Goal: Transaction & Acquisition: Purchase product/service

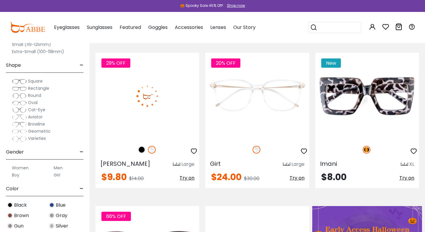
click at [174, 100] on img at bounding box center [147, 96] width 104 height 86
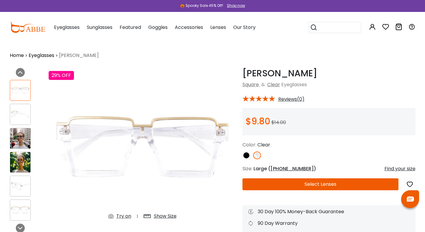
click at [248, 155] on img at bounding box center [246, 155] width 8 height 8
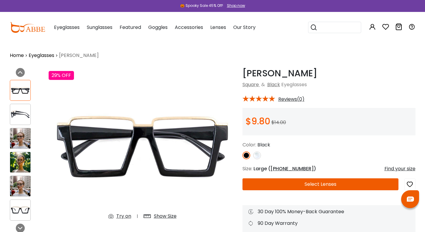
click at [17, 137] on img at bounding box center [20, 138] width 20 height 20
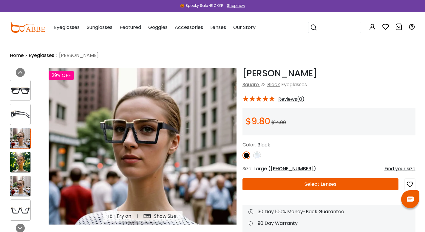
click at [27, 157] on img at bounding box center [20, 162] width 20 height 20
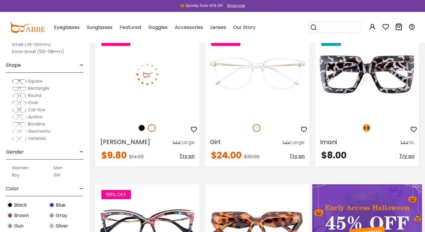
click at [152, 129] on img at bounding box center [152, 128] width 8 height 8
click at [179, 94] on img at bounding box center [147, 74] width 104 height 86
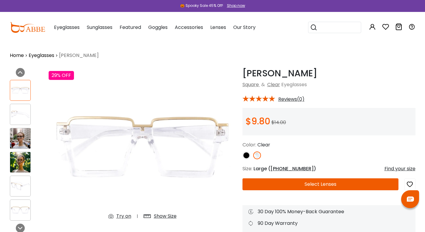
click at [24, 181] on img at bounding box center [20, 186] width 20 height 10
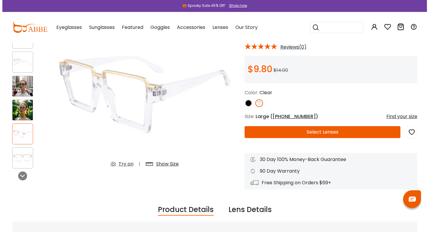
scroll to position [52, 0]
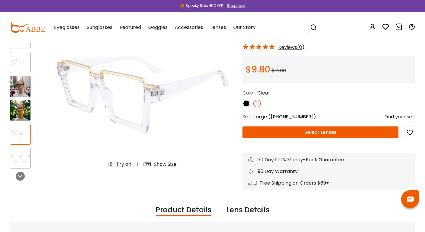
click at [25, 91] on img at bounding box center [20, 86] width 20 height 20
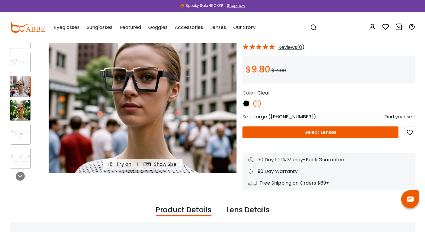
click at [408, 115] on div "Find your size" at bounding box center [399, 116] width 31 height 7
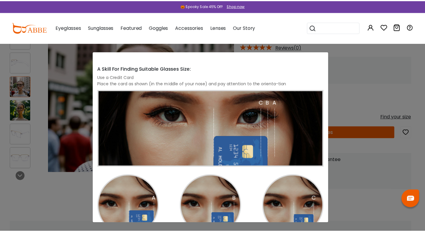
scroll to position [22, 0]
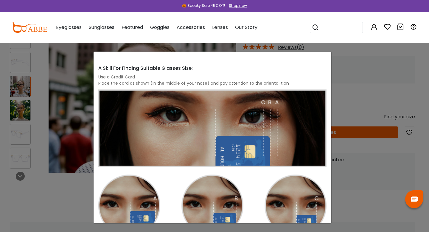
drag, startPoint x: 429, startPoint y: 178, endPoint x: 407, endPoint y: 172, distance: 22.0
click at [424, 178] on div "Size Guide × A Skill For Finding Suitable Glasses Size: Use a Credit Card Place…" at bounding box center [214, 116] width 429 height 232
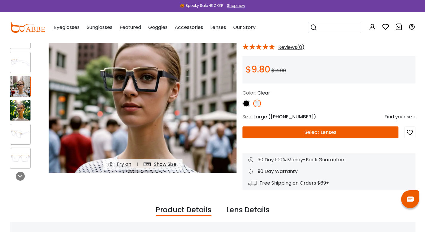
click at [406, 171] on div "90 Day Warranty" at bounding box center [328, 171] width 161 height 7
click at [255, 101] on img at bounding box center [257, 104] width 8 height 8
click at [257, 101] on img at bounding box center [257, 104] width 8 height 8
click at [257, 102] on img at bounding box center [257, 104] width 8 height 8
click at [18, 108] on img at bounding box center [20, 110] width 20 height 20
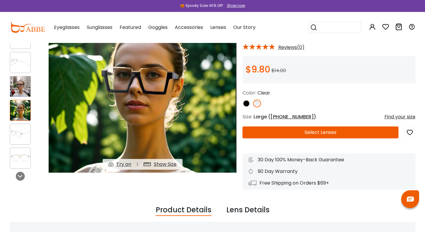
click at [167, 164] on div "Show Size" at bounding box center [165, 164] width 23 height 7
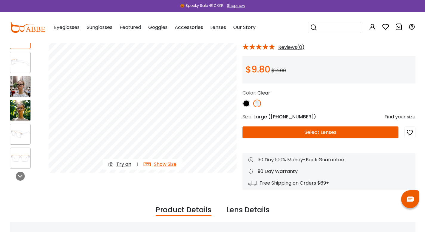
click at [248, 105] on img at bounding box center [246, 104] width 8 height 8
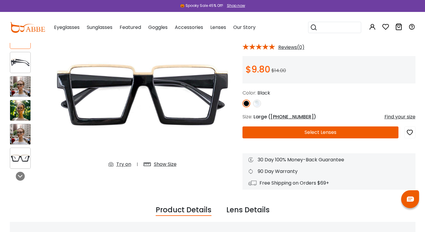
click at [260, 103] on img at bounding box center [257, 104] width 8 height 8
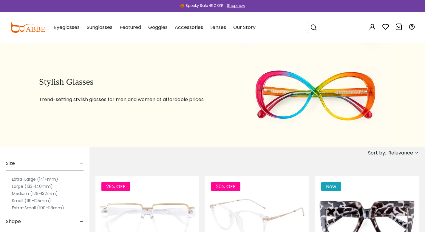
scroll to position [94, 0]
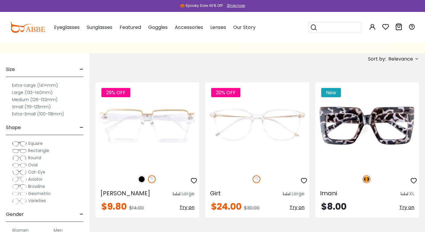
click at [240, 6] on div "Shop now" at bounding box center [236, 5] width 18 height 5
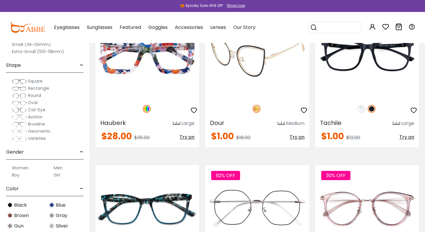
scroll to position [1643, 0]
